Goal: Transaction & Acquisition: Purchase product/service

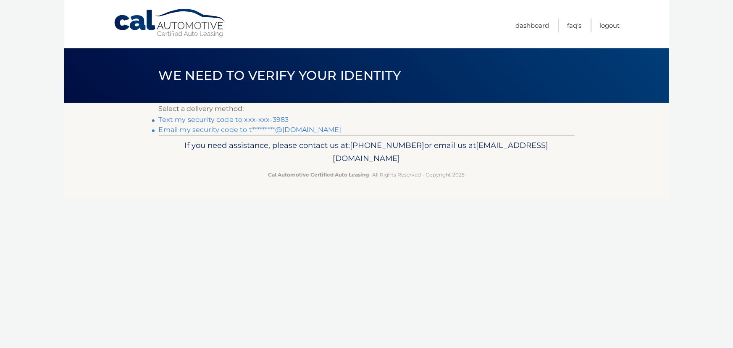
click at [279, 119] on link "Text my security code to xxx-xxx-3983" at bounding box center [224, 120] width 130 height 8
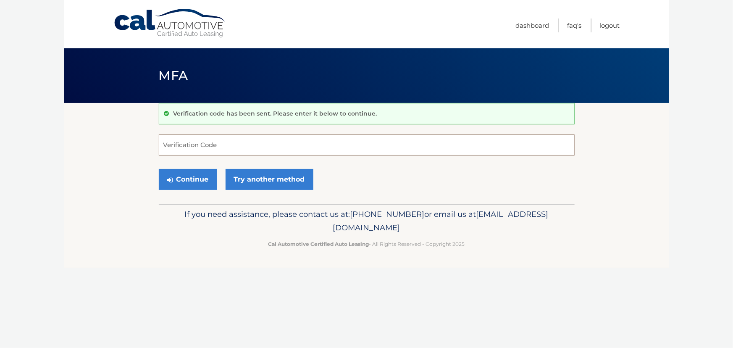
click at [261, 154] on input "Verification Code" at bounding box center [367, 144] width 416 height 21
type input "180307"
click at [159, 169] on button "Continue" at bounding box center [188, 179] width 58 height 21
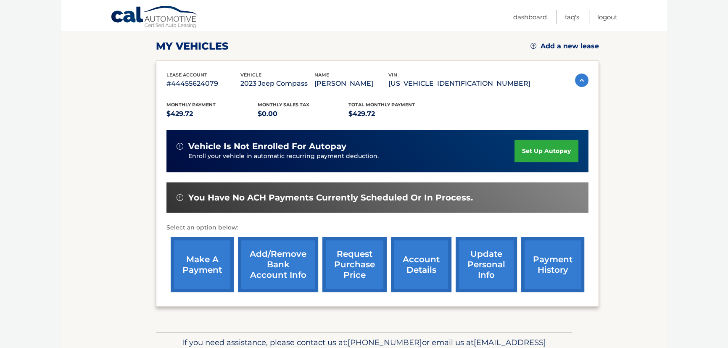
scroll to position [114, 0]
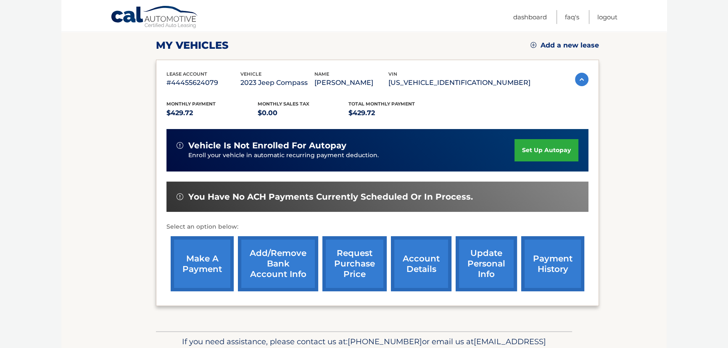
click at [223, 258] on link "make a payment" at bounding box center [202, 263] width 63 height 55
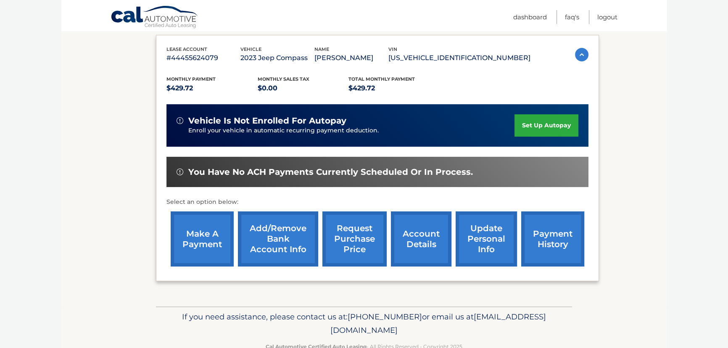
scroll to position [155, 0]
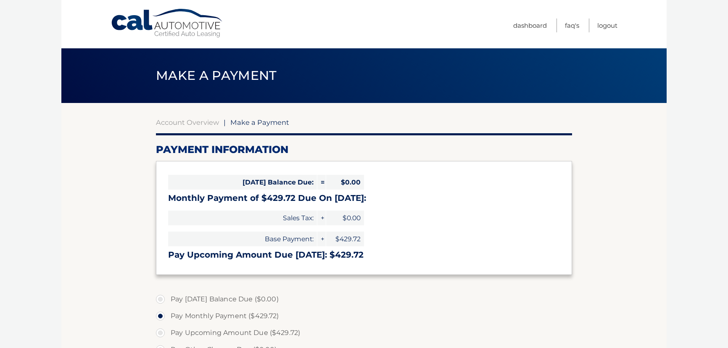
select select "ZmZlNDA1MTAtYmZkMC00OWJlLWI4YTUtNTExMWNjNDdhMWE0"
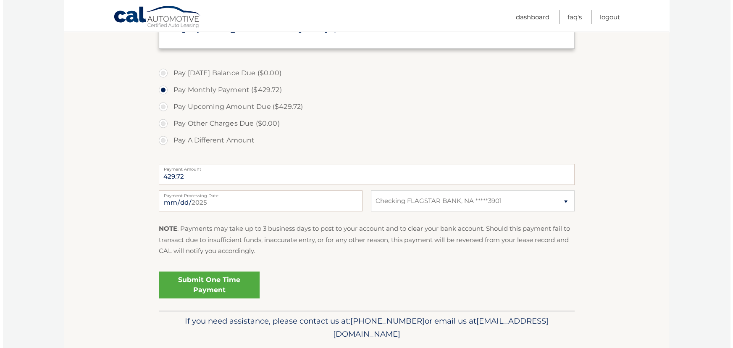
scroll to position [229, 0]
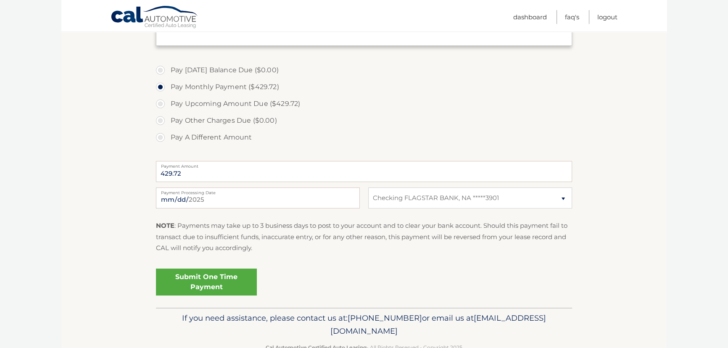
click at [226, 277] on link "Submit One Time Payment" at bounding box center [206, 282] width 101 height 27
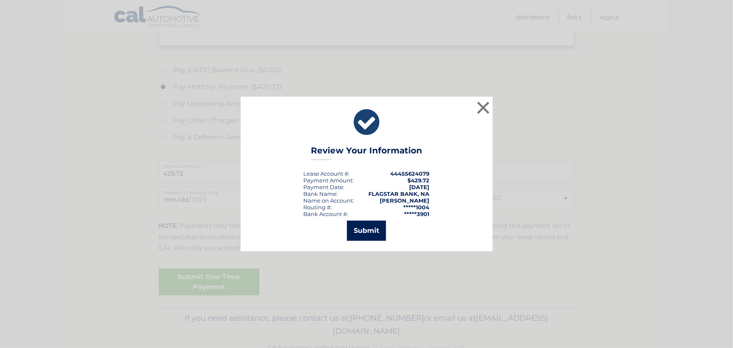
click at [375, 225] on button "Submit" at bounding box center [366, 231] width 39 height 20
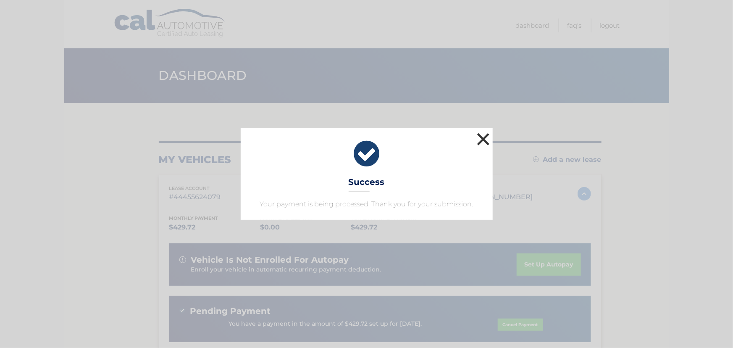
click at [488, 140] on button "×" at bounding box center [483, 139] width 17 height 17
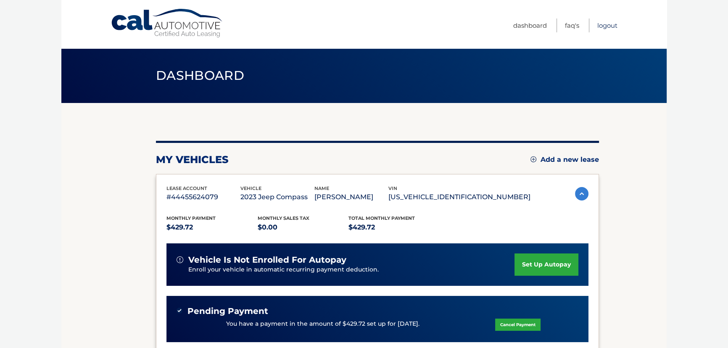
click at [612, 26] on link "Logout" at bounding box center [607, 25] width 20 height 14
